Goal: Task Accomplishment & Management: Use online tool/utility

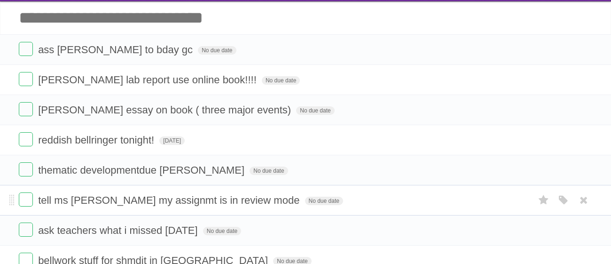
scroll to position [60, 0]
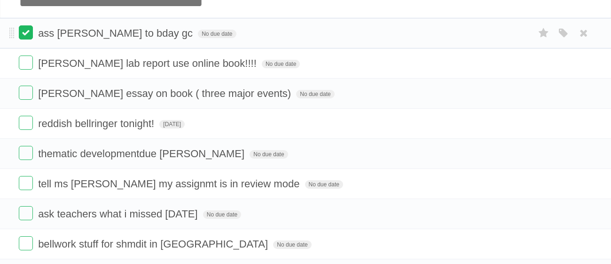
click at [28, 34] on label at bounding box center [26, 32] width 14 height 14
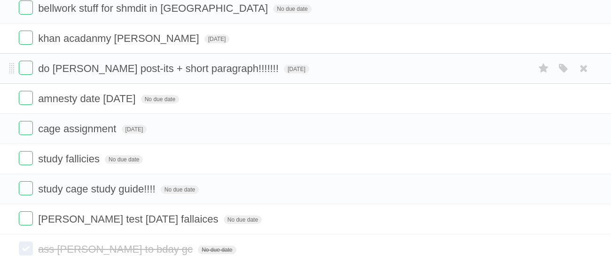
scroll to position [0, 0]
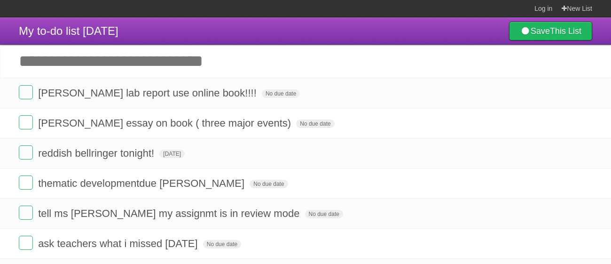
click at [236, 62] on input "Add another task" at bounding box center [305, 61] width 611 height 33
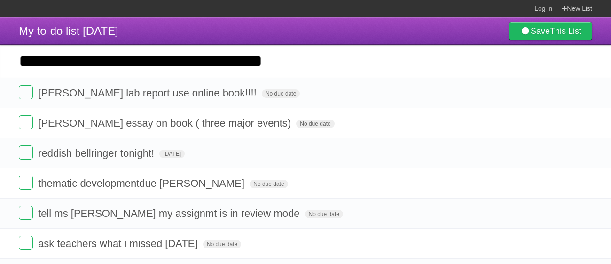
type input "**********"
click input "*********" at bounding box center [0, 0] width 0 height 0
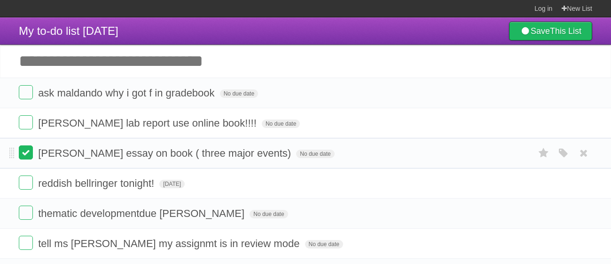
click at [28, 148] on label at bounding box center [26, 152] width 14 height 14
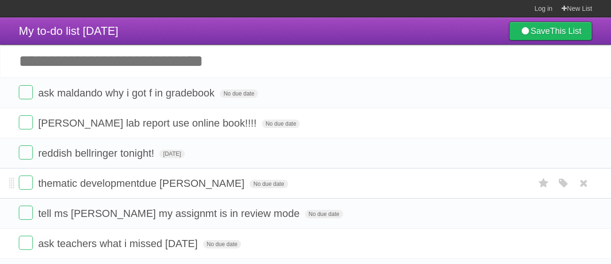
click at [15, 186] on li "thematic developmentdue [PERSON_NAME] No due date White Red Blue Green Purple O…" at bounding box center [305, 183] width 611 height 31
click at [22, 184] on label at bounding box center [26, 182] width 14 height 14
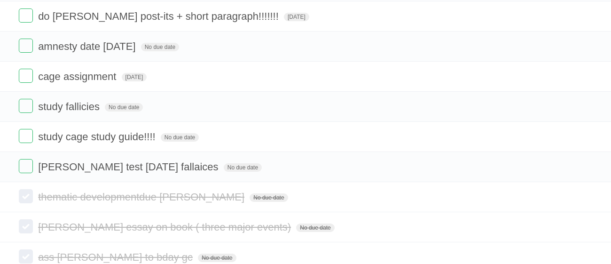
scroll to position [291, 0]
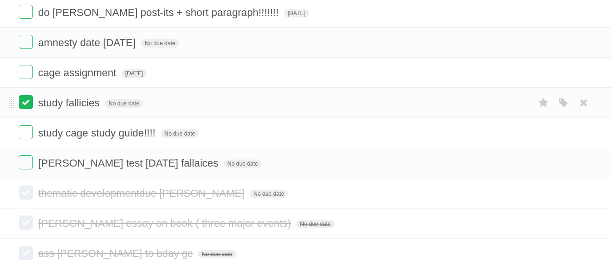
click at [25, 100] on label at bounding box center [26, 102] width 14 height 14
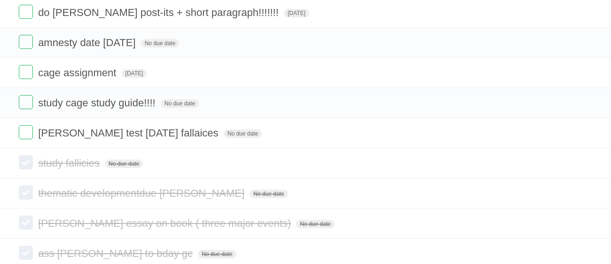
click at [25, 100] on label at bounding box center [26, 102] width 14 height 14
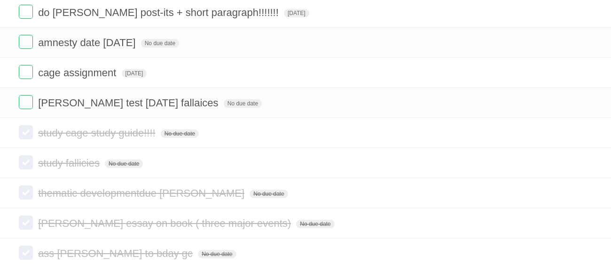
click at [25, 100] on label at bounding box center [26, 102] width 14 height 14
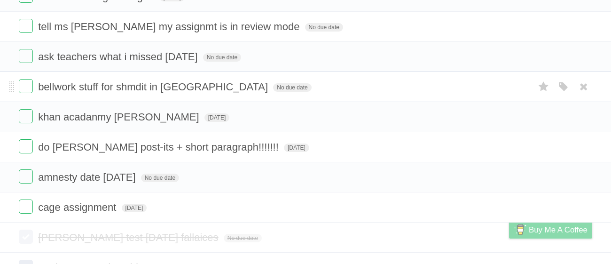
scroll to position [154, 0]
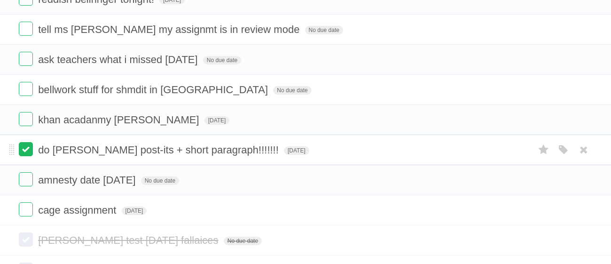
click at [29, 148] on label at bounding box center [26, 149] width 14 height 14
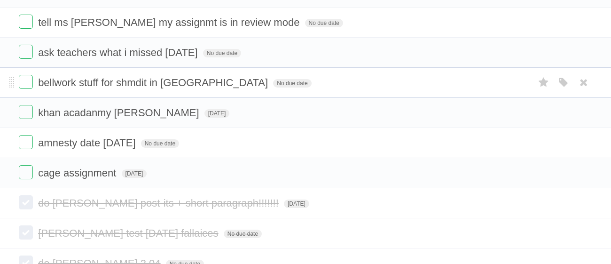
scroll to position [162, 0]
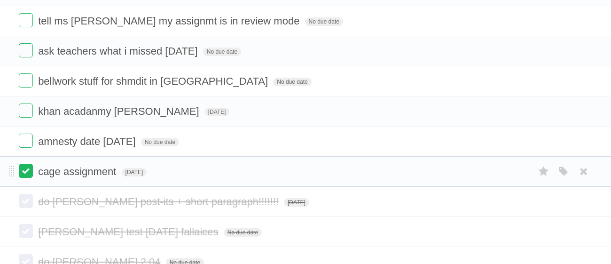
click at [29, 170] on label at bounding box center [26, 171] width 14 height 14
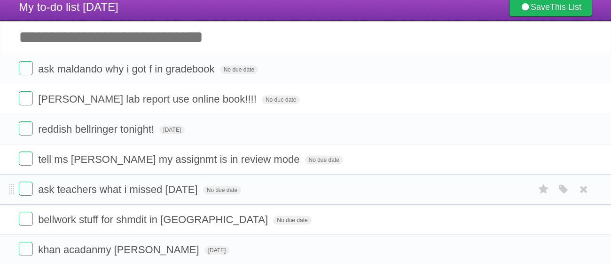
scroll to position [0, 0]
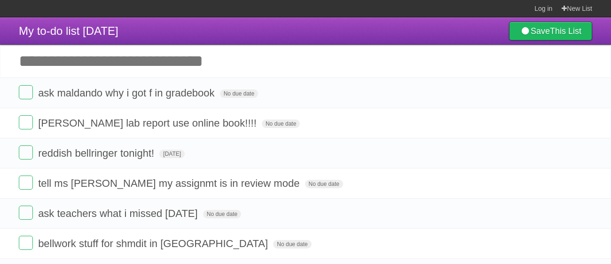
click at [159, 55] on input "Add another task" at bounding box center [305, 61] width 611 height 33
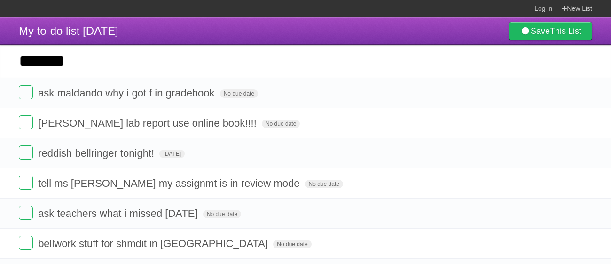
type input "*******"
click input "*********" at bounding box center [0, 0] width 0 height 0
